Goal: Information Seeking & Learning: Compare options

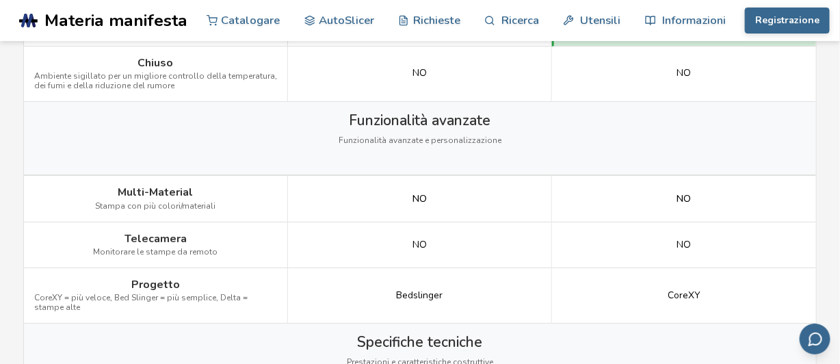
scroll to position [1517, 0]
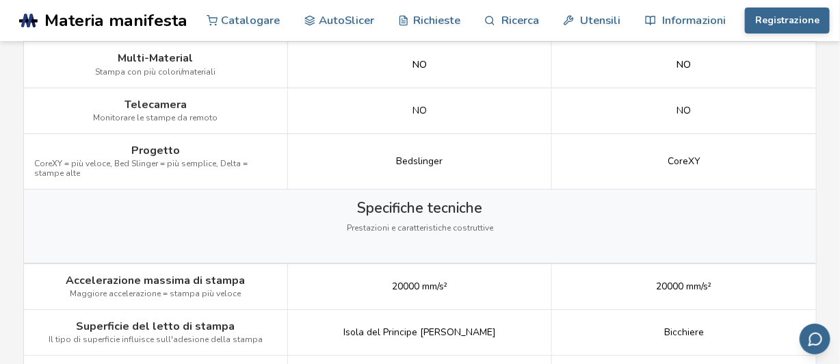
click at [369, 244] on div "Specifiche tecniche Prestazioni e caratteristiche costruttive" at bounding box center [420, 226] width 792 height 73
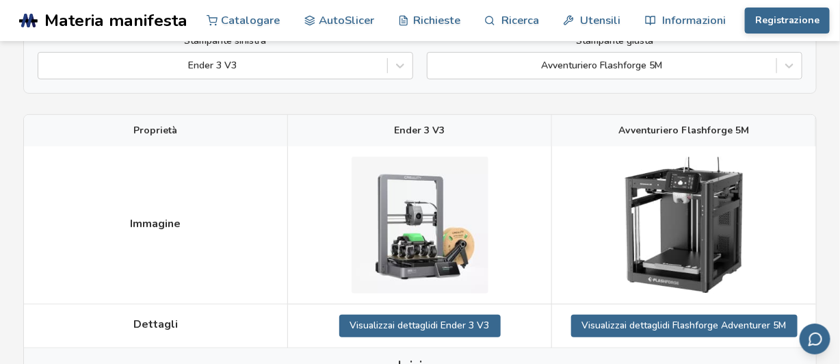
scroll to position [205, 0]
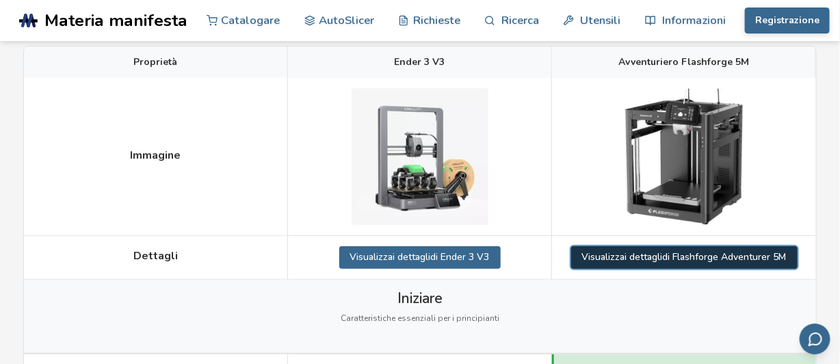
click at [672, 257] on font "di Flashforge Adventurer 5M" at bounding box center [725, 256] width 124 height 13
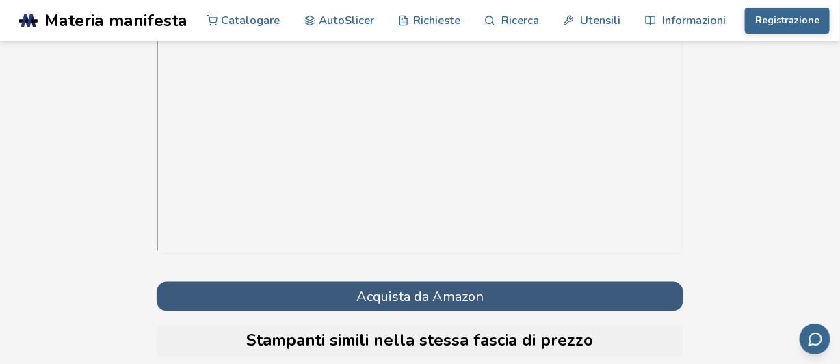
scroll to position [4021, 0]
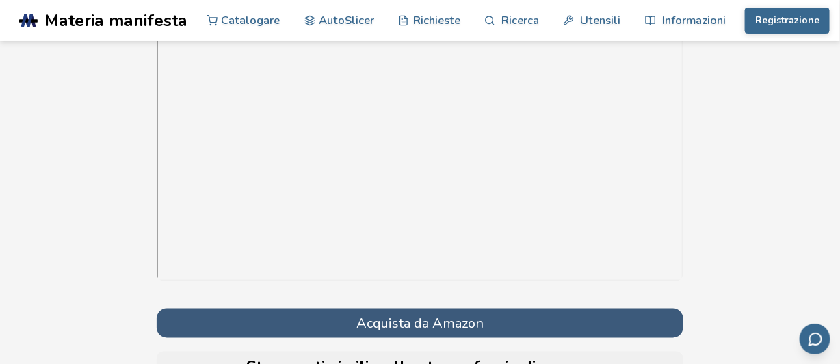
drag, startPoint x: 68, startPoint y: 118, endPoint x: 78, endPoint y: 138, distance: 22.6
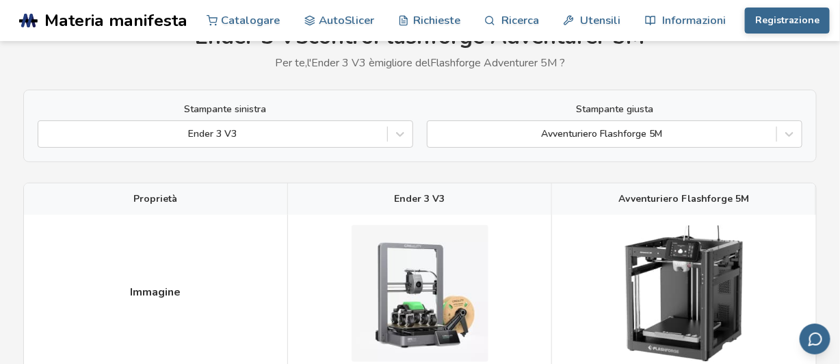
scroll to position [205, 0]
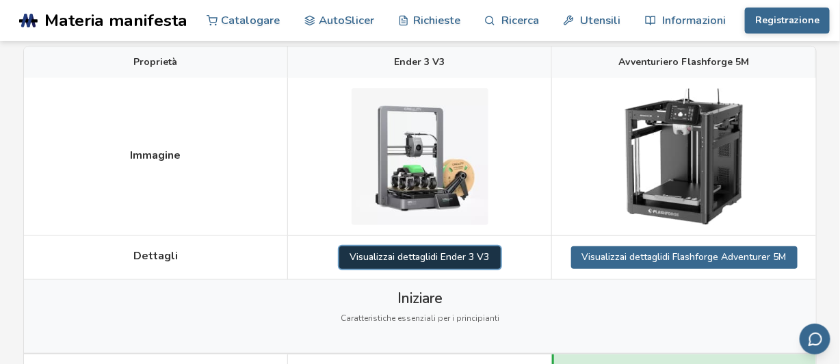
click at [416, 259] on font "i dettagli" at bounding box center [412, 256] width 38 height 13
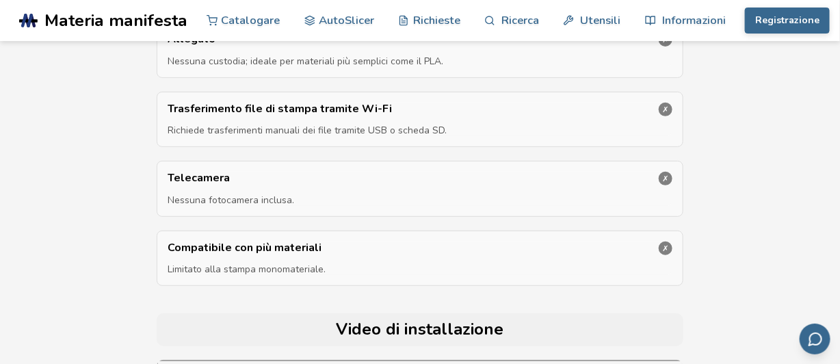
scroll to position [3626, 0]
